Goal: Information Seeking & Learning: Learn about a topic

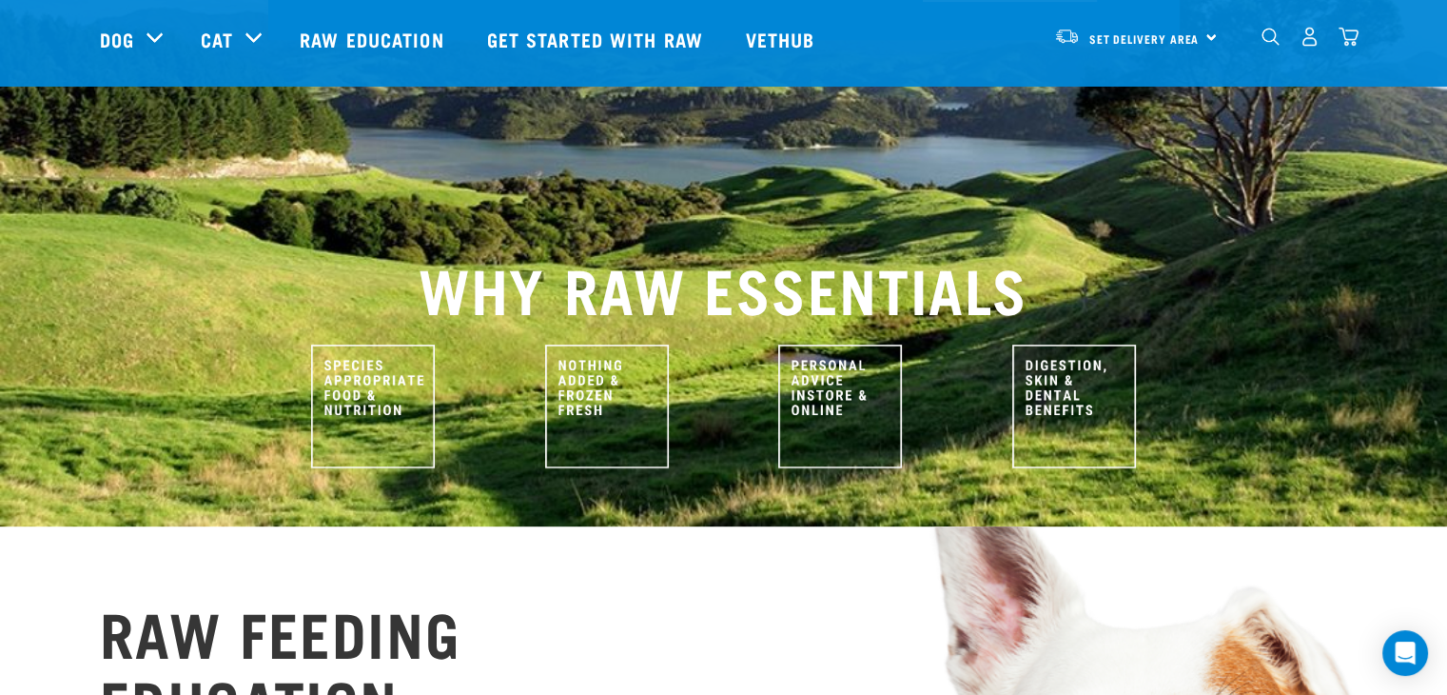
scroll to position [761, 0]
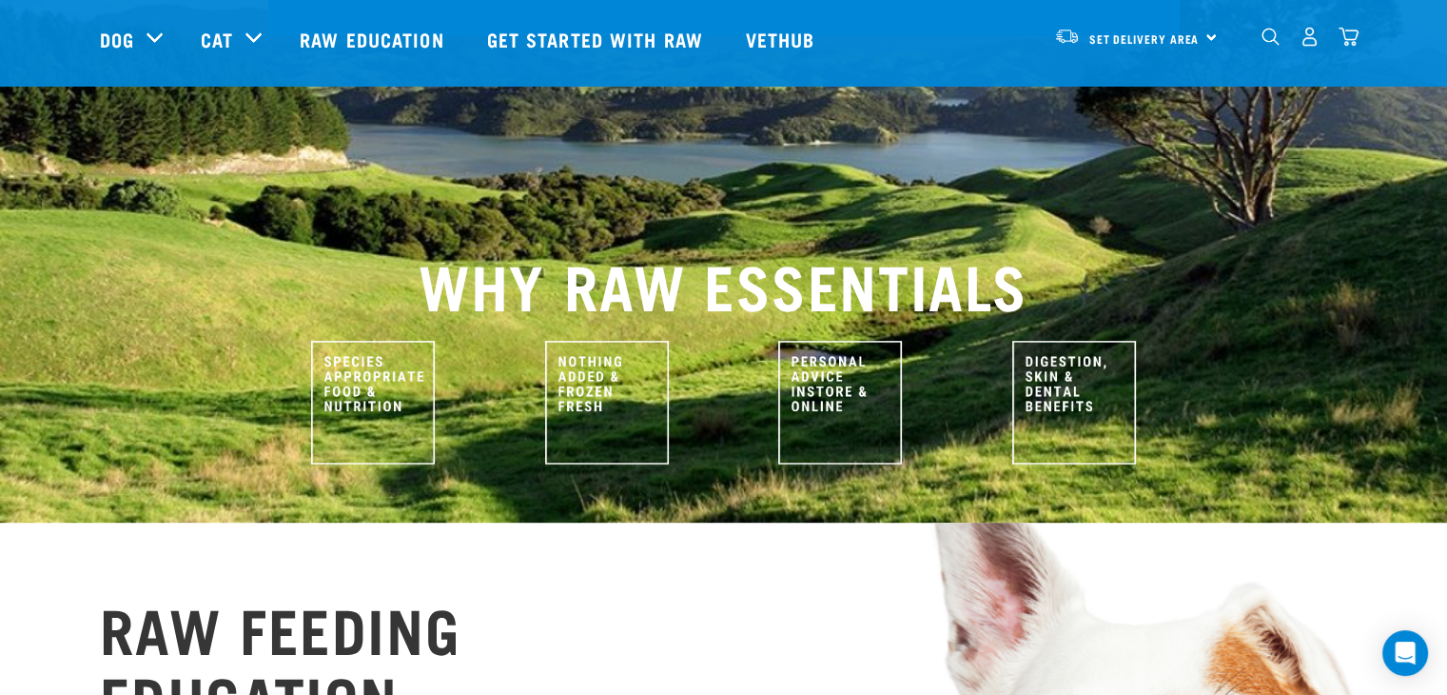
click at [402, 352] on img at bounding box center [373, 403] width 124 height 124
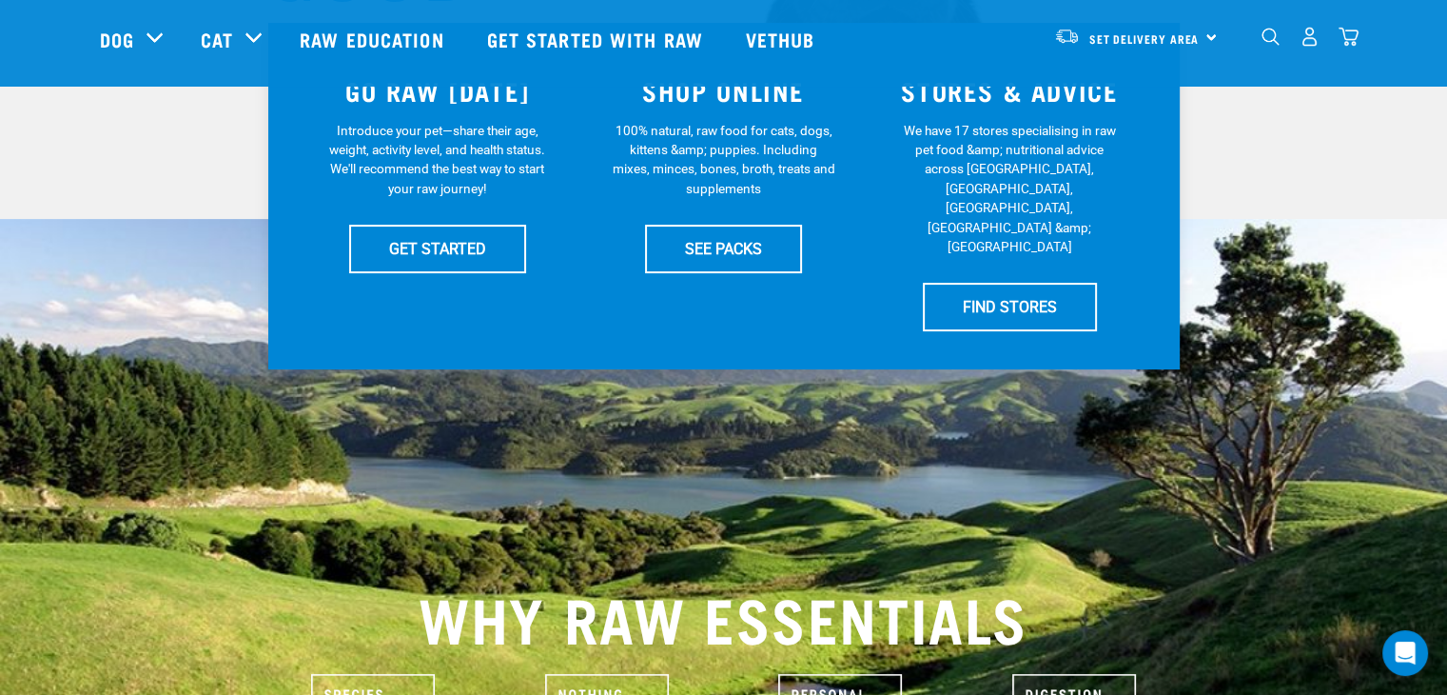
scroll to position [856, 0]
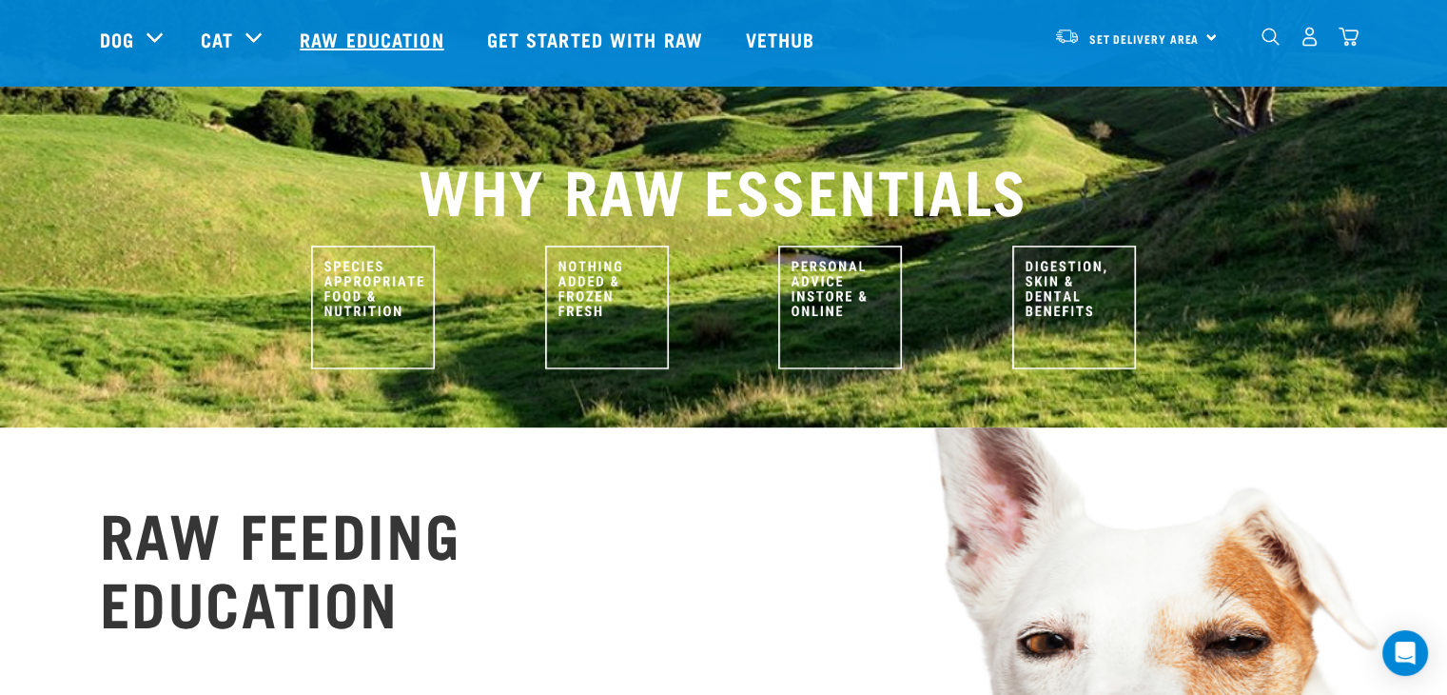
click at [351, 38] on link "Raw Education" at bounding box center [374, 39] width 187 height 76
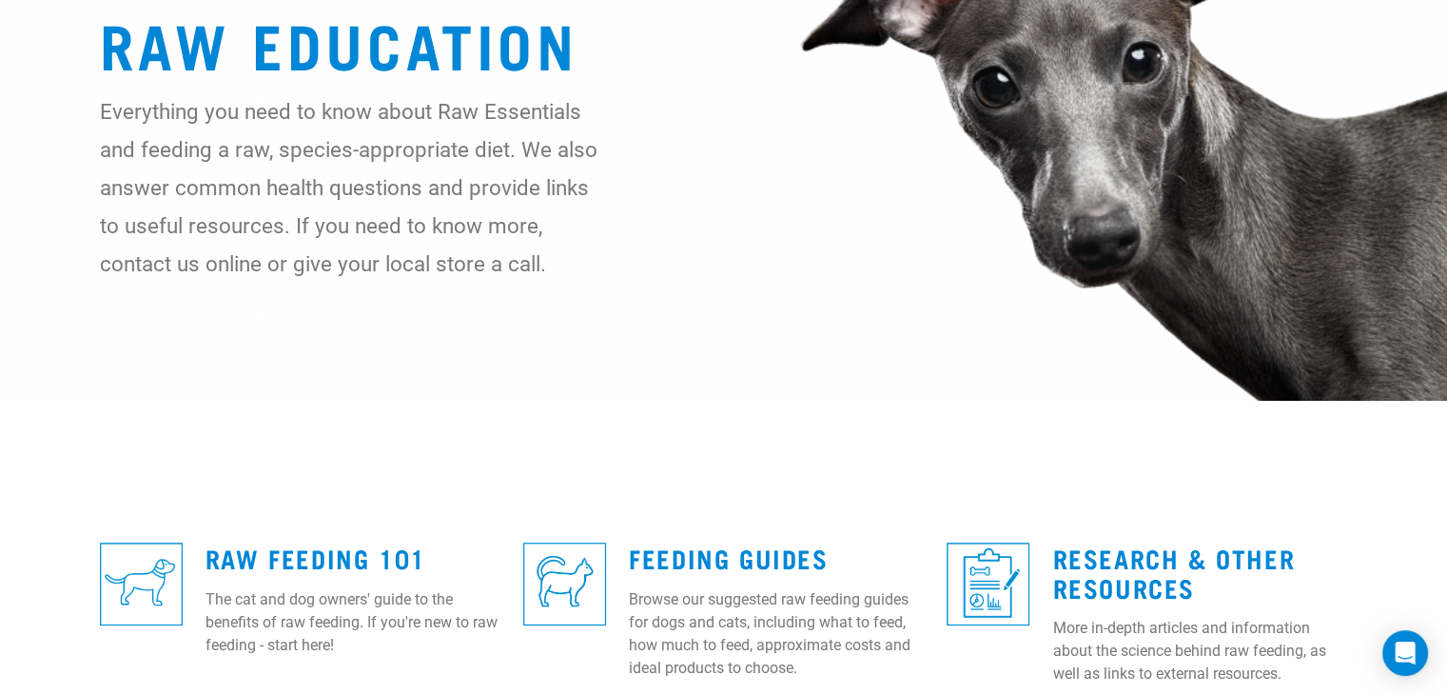
scroll to position [381, 0]
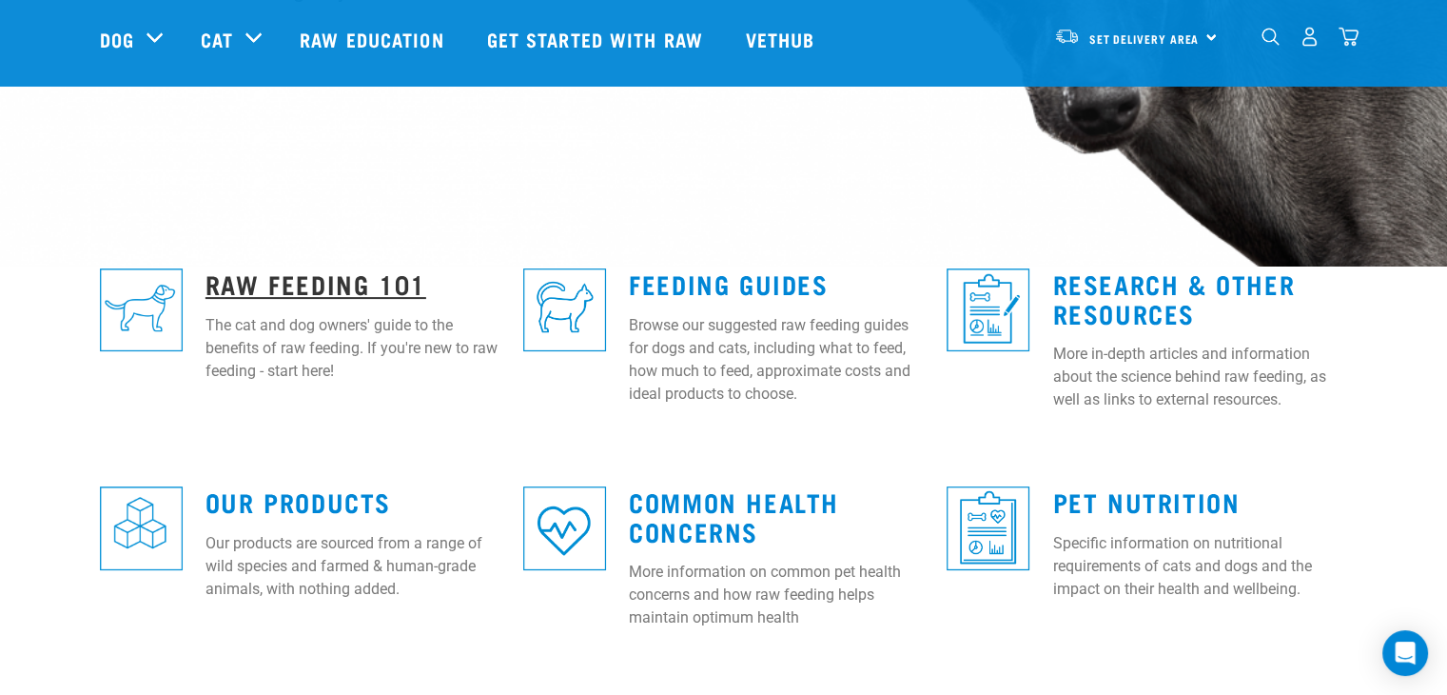
click at [357, 285] on link "Raw Feeding 101" at bounding box center [316, 283] width 221 height 14
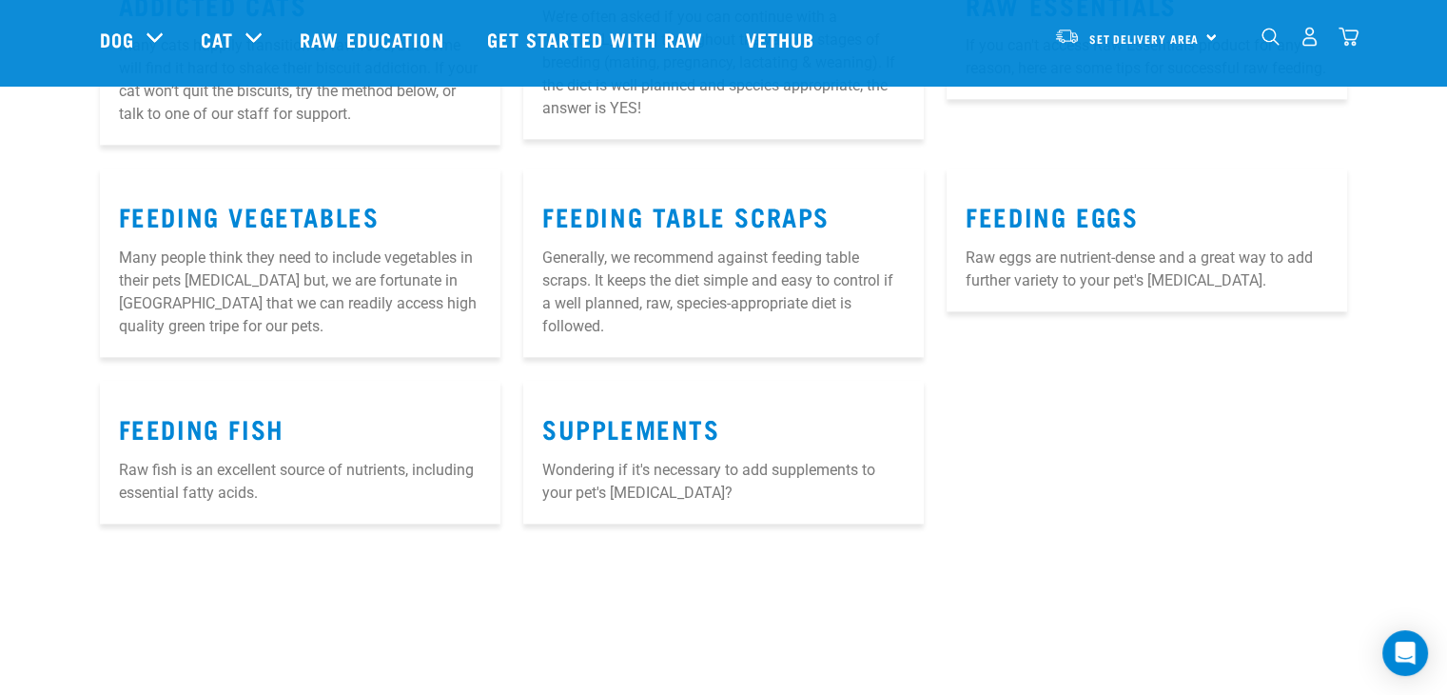
scroll to position [2474, 0]
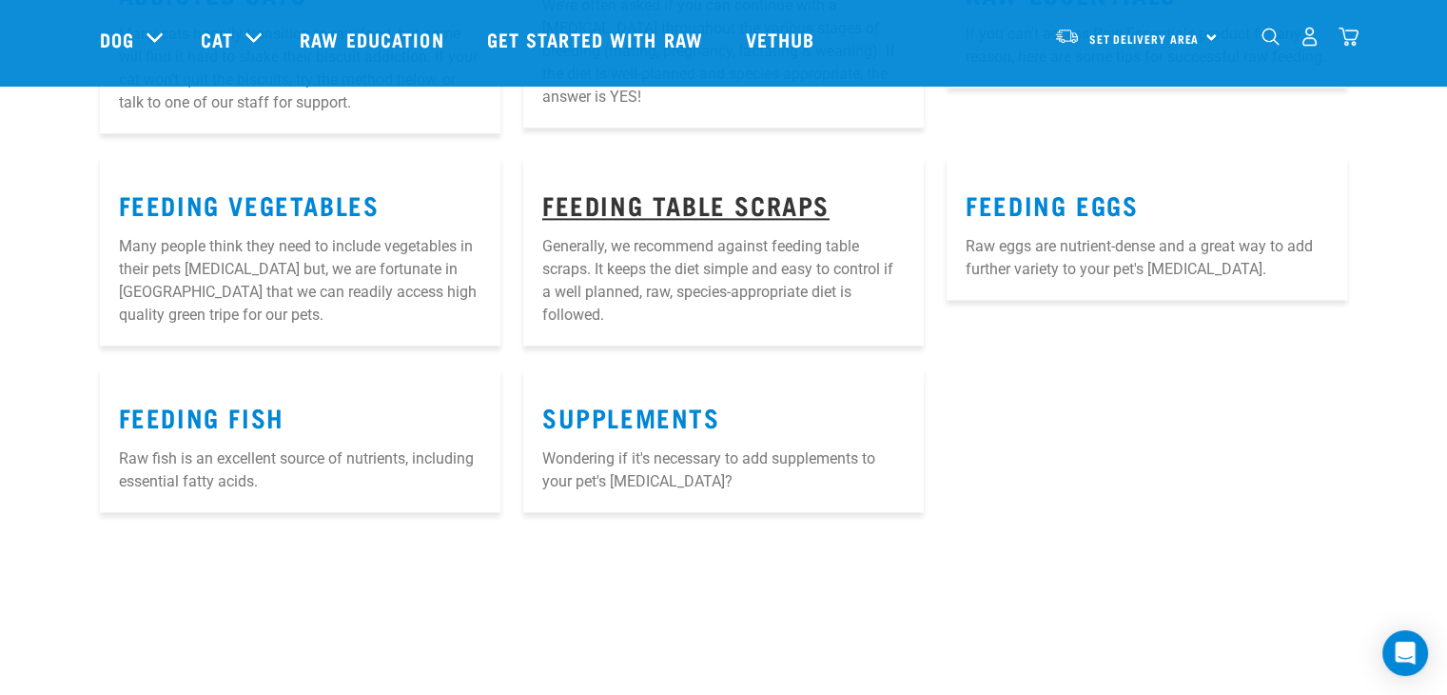
click at [712, 197] on link "Feeding Table Scraps" at bounding box center [685, 204] width 287 height 14
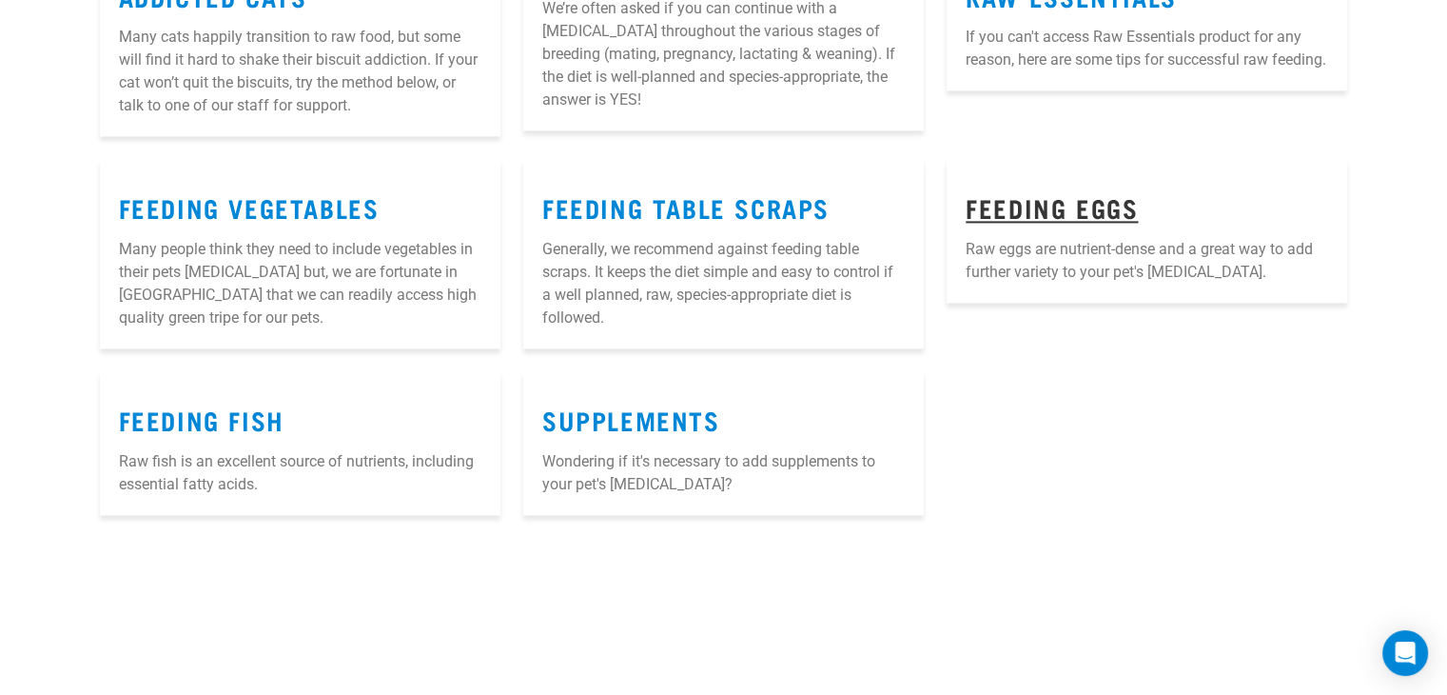
click at [1033, 200] on link "Feeding Eggs" at bounding box center [1052, 207] width 172 height 14
click at [285, 200] on link "Feeding Vegetables" at bounding box center [249, 207] width 261 height 14
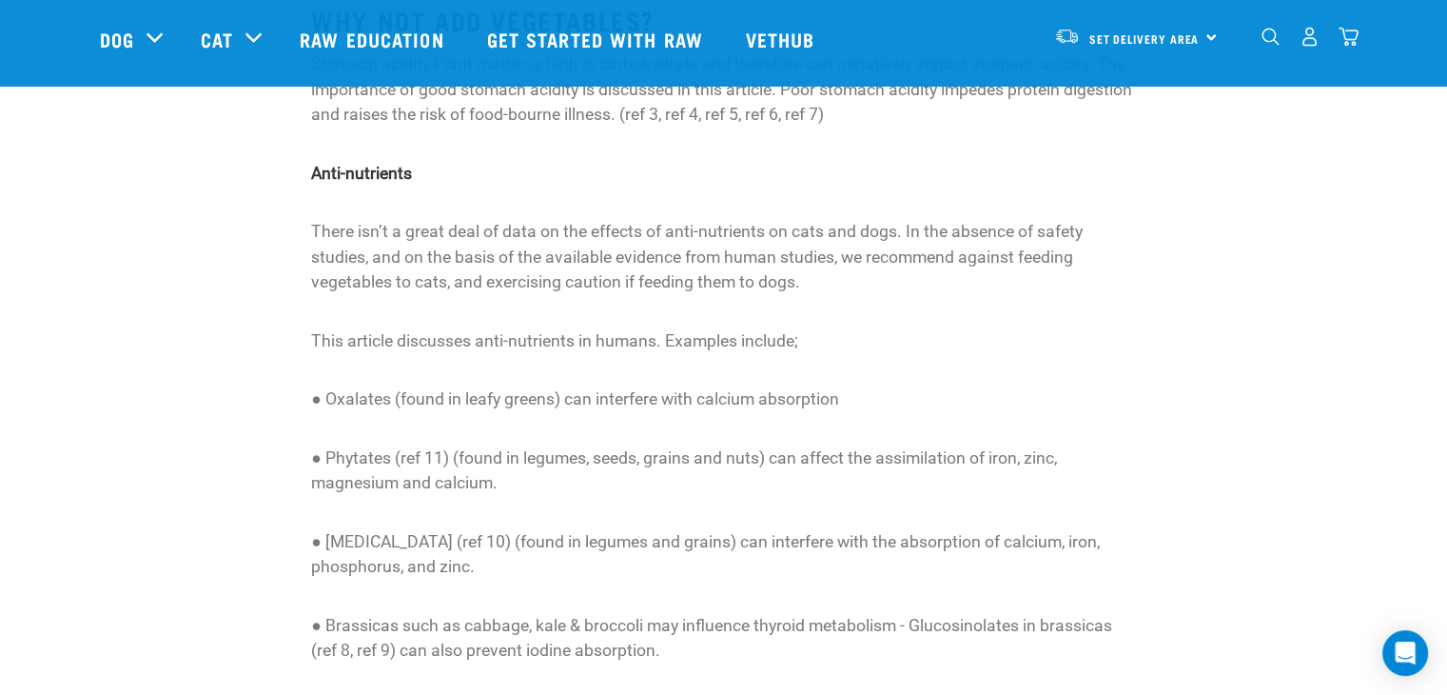
scroll to position [3807, 0]
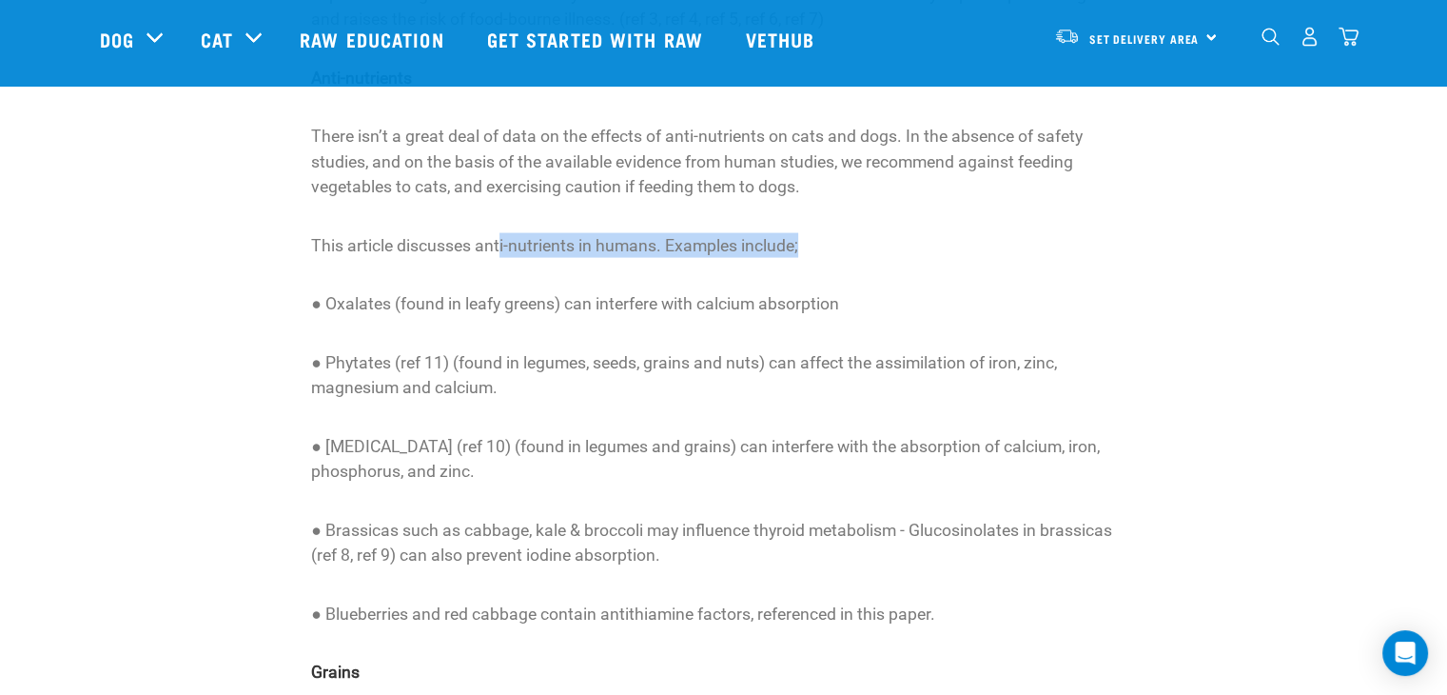
drag, startPoint x: 807, startPoint y: 247, endPoint x: 499, endPoint y: 207, distance: 311.0
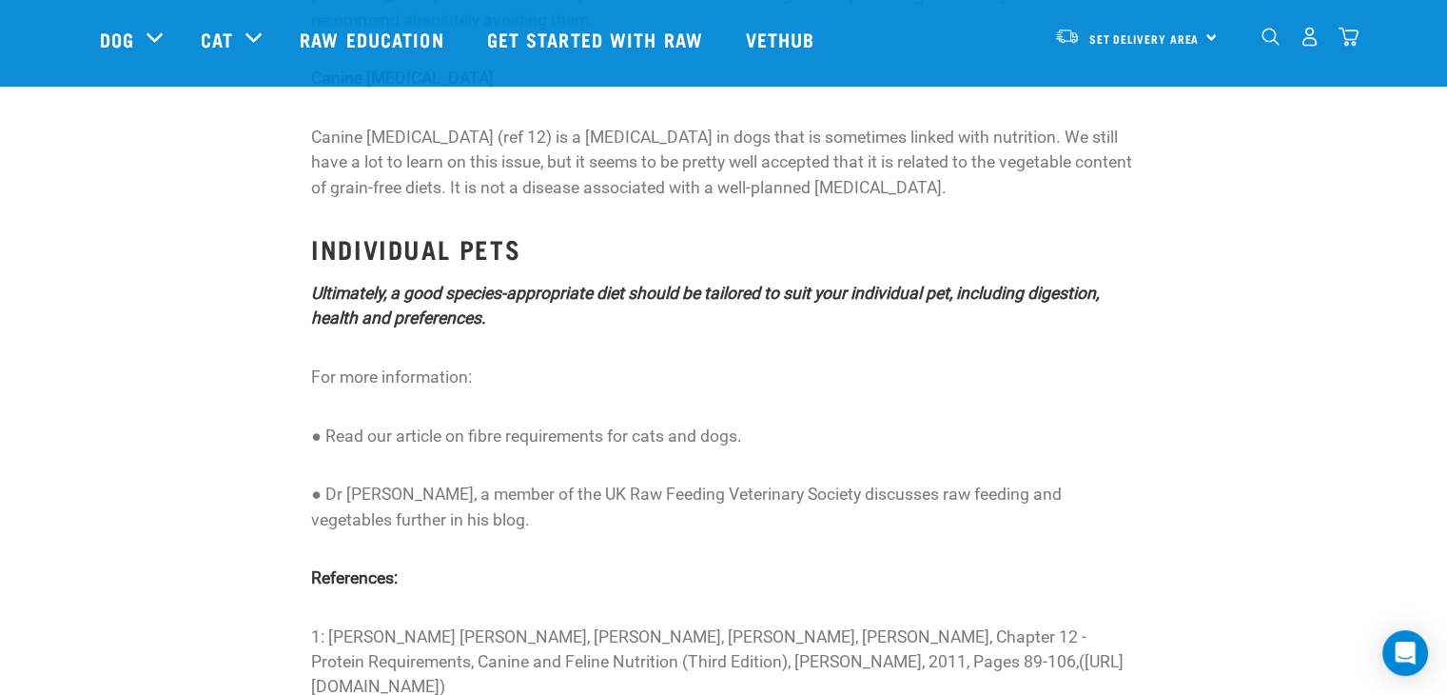
scroll to position [4663, 0]
